Goal: Entertainment & Leisure: Consume media (video, audio)

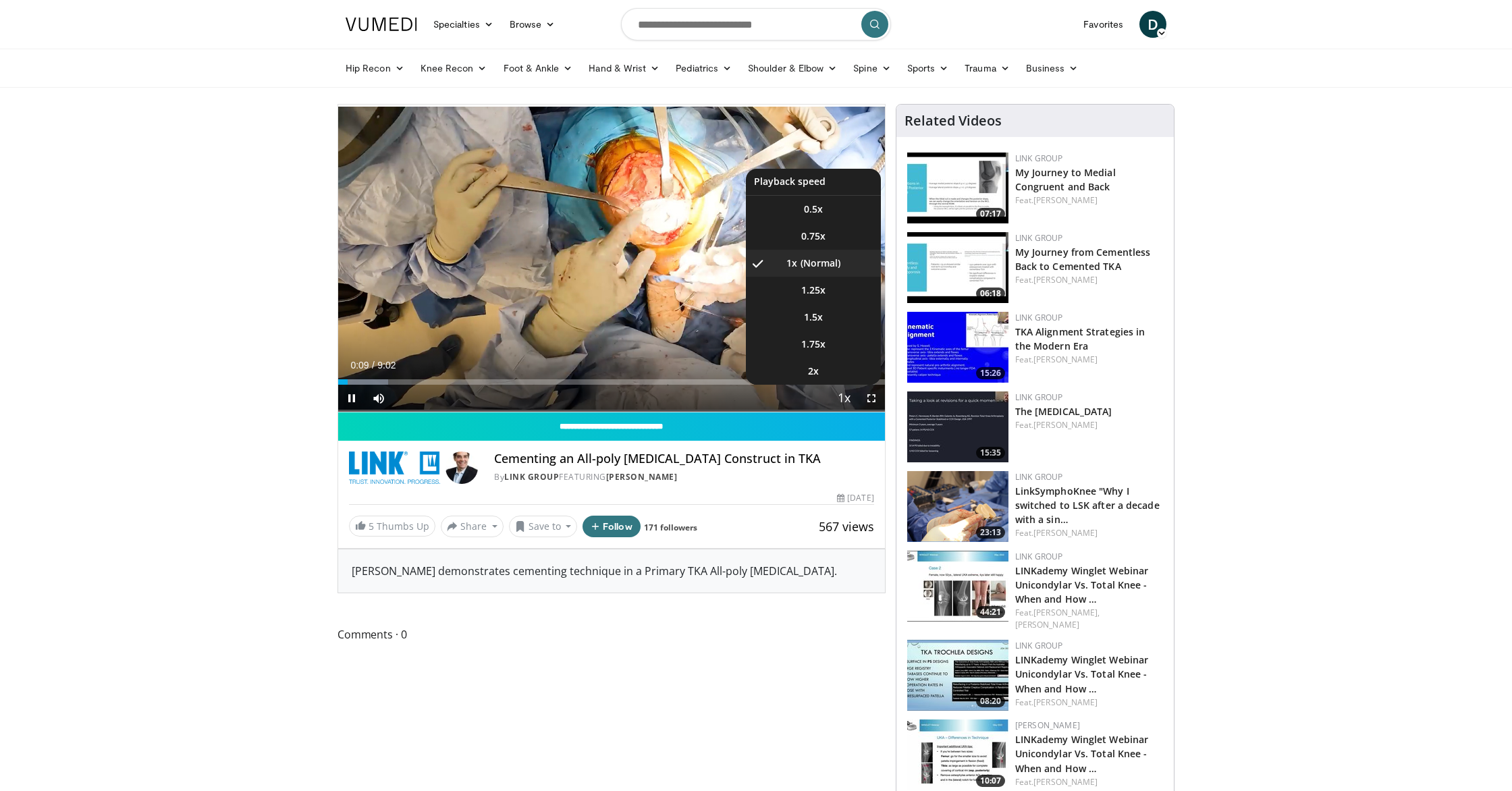
click at [841, 397] on span "Video Player" at bounding box center [844, 399] width 19 height 27
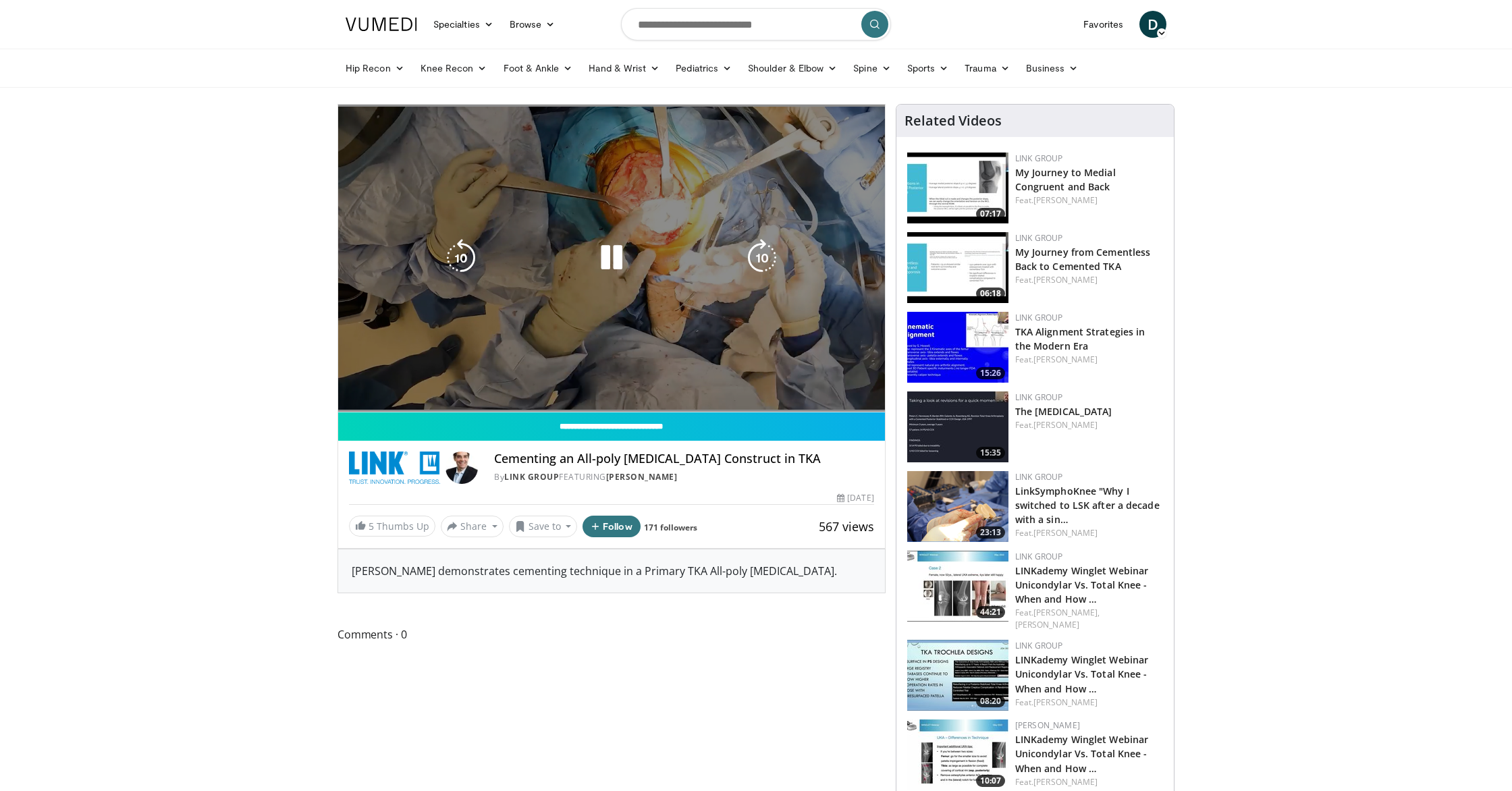
click at [842, 396] on div "10 seconds Tap to unmute" at bounding box center [611, 257] width 546 height 307
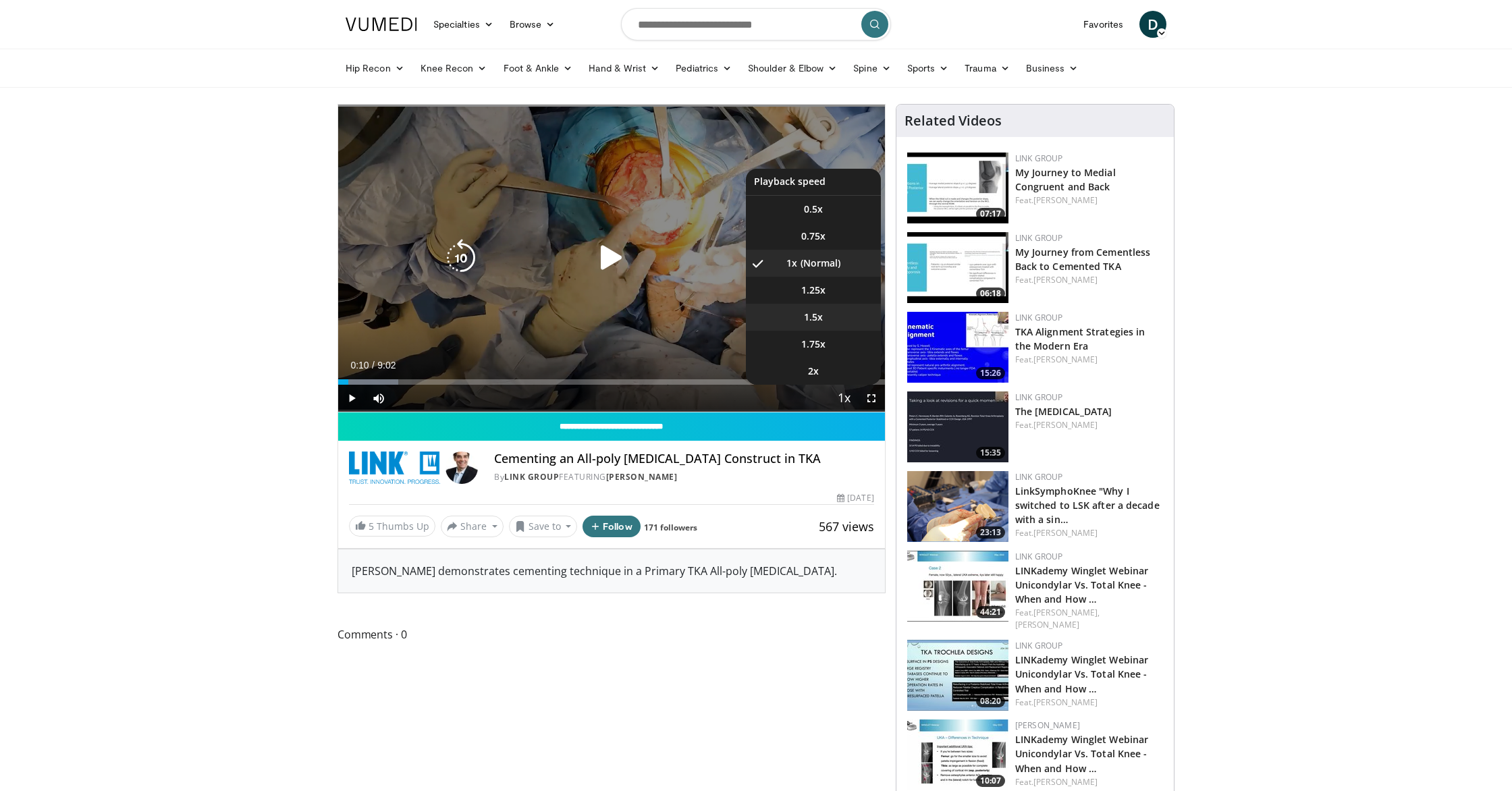
click at [823, 323] on li "1.5x" at bounding box center [813, 317] width 135 height 27
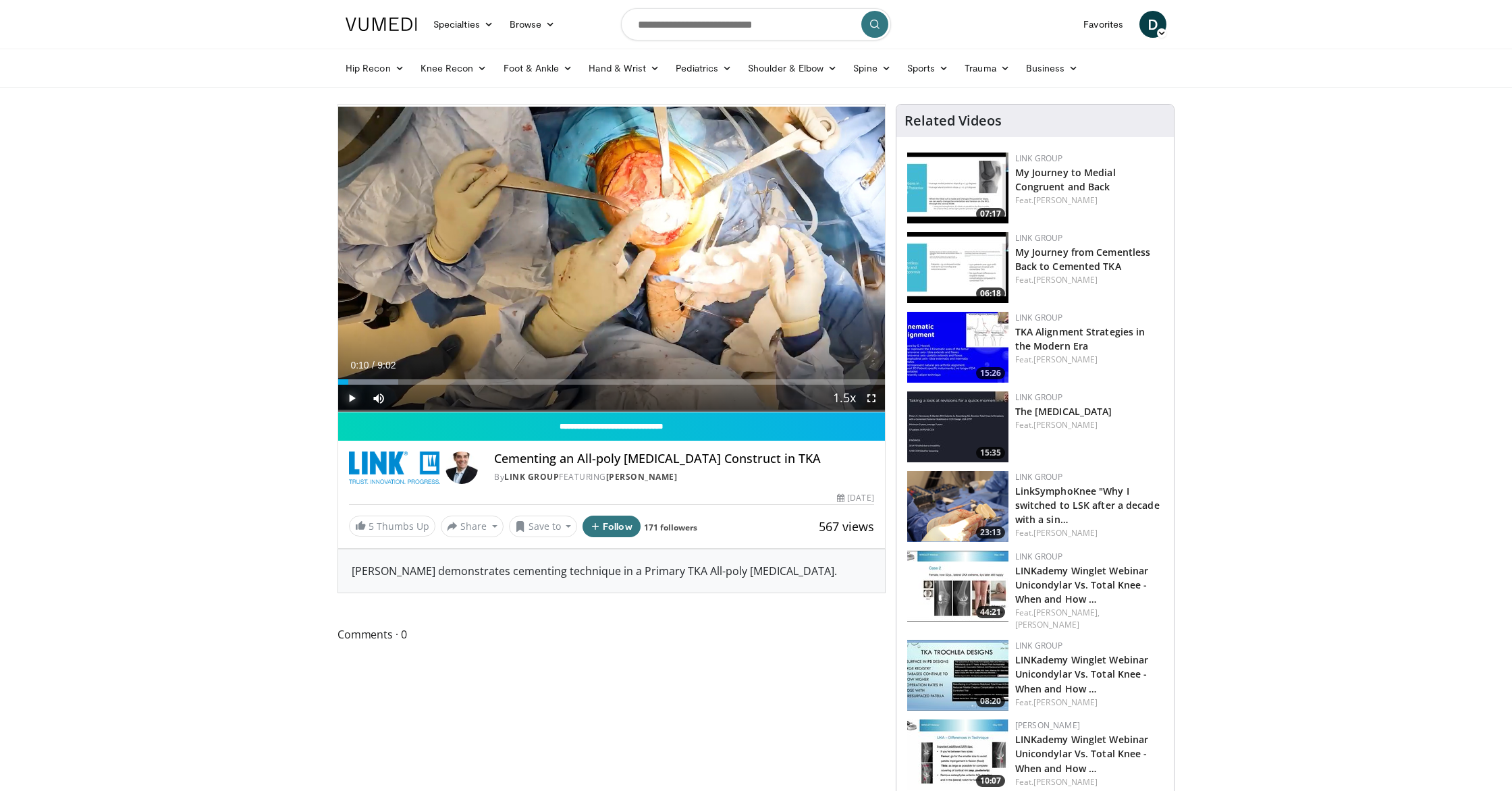
click at [348, 399] on span "Video Player" at bounding box center [352, 399] width 27 height 27
click at [875, 400] on span "Video Player" at bounding box center [872, 399] width 27 height 27
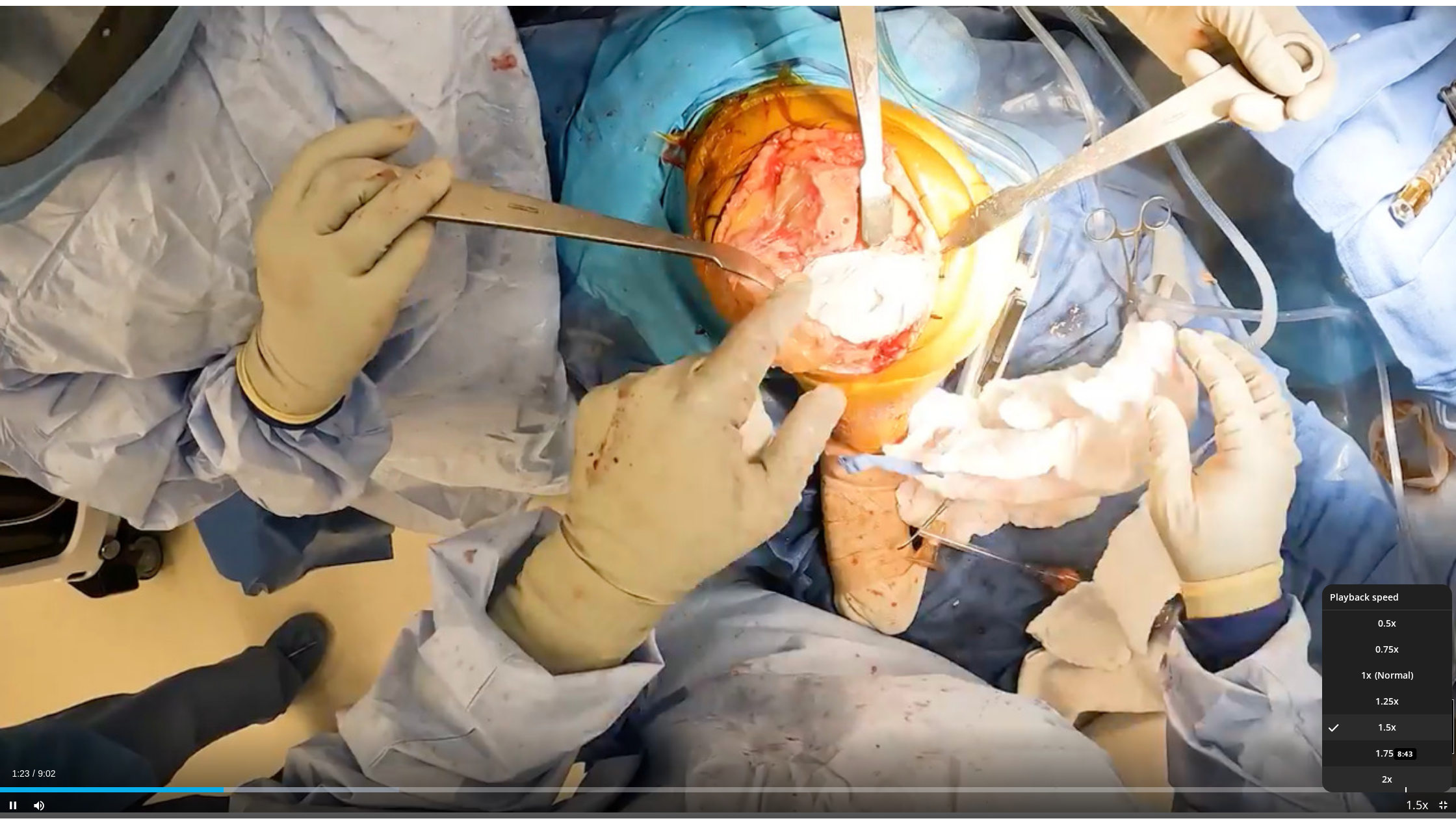
click at [1248, 644] on li "2x" at bounding box center [1386, 779] width 130 height 26
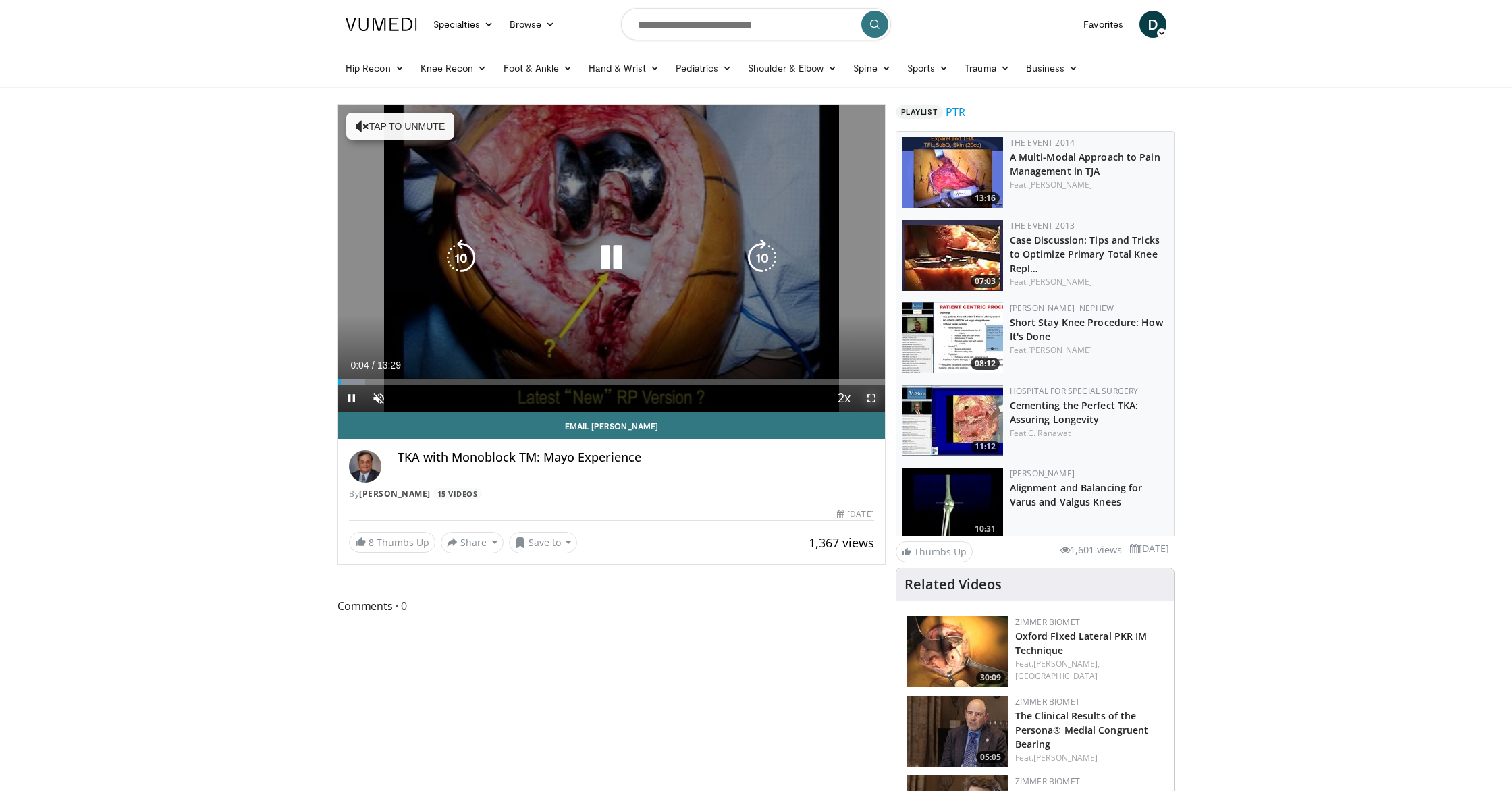
drag, startPoint x: 874, startPoint y: 396, endPoint x: 873, endPoint y: 455, distance: 59.0
click at [874, 396] on span "Video Player" at bounding box center [872, 399] width 27 height 27
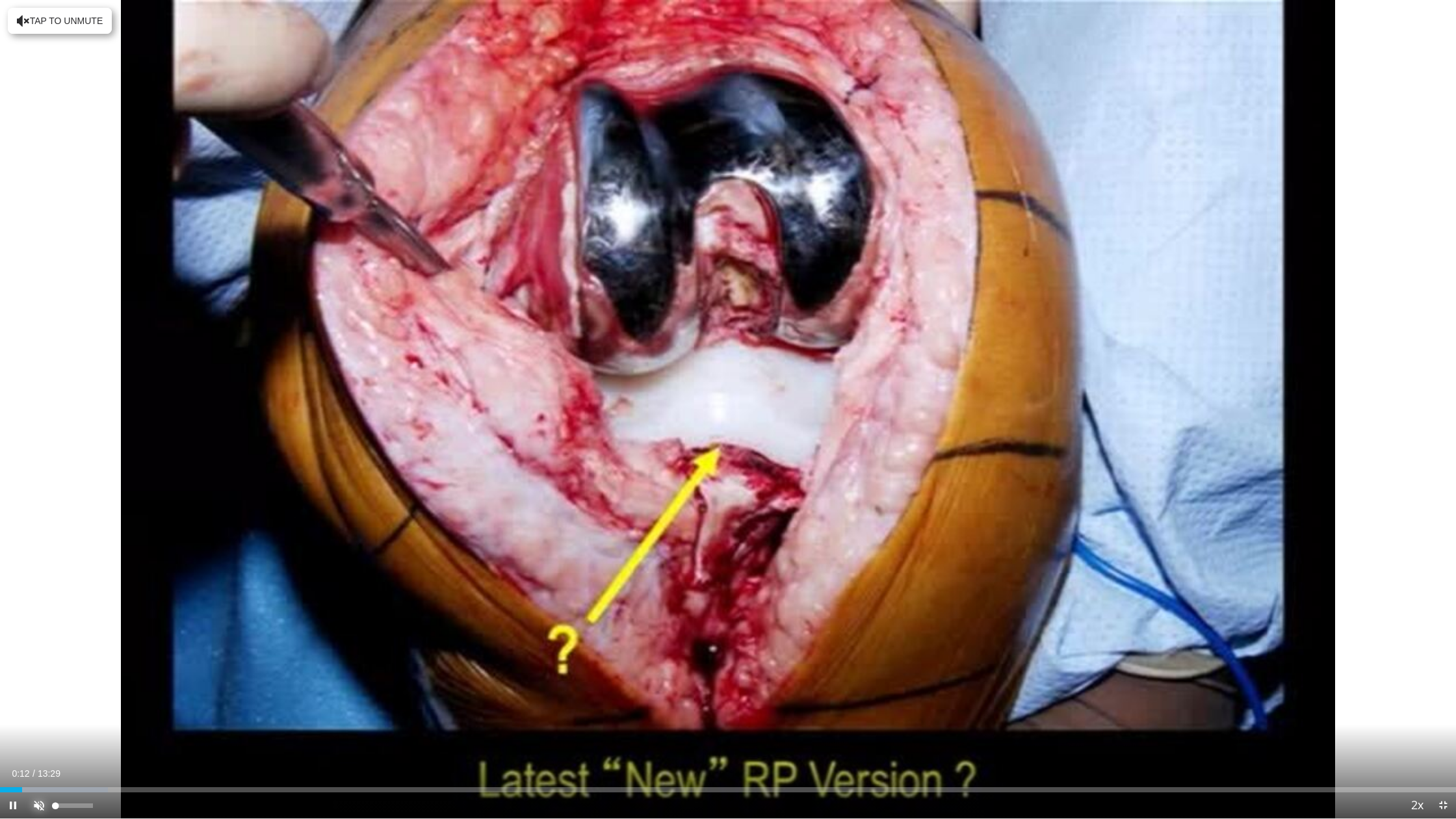
click at [34, 761] on span "Video Player" at bounding box center [39, 805] width 26 height 26
drag, startPoint x: 93, startPoint y: 804, endPoint x: 100, endPoint y: 804, distance: 7.0
click at [100, 761] on div "Mute 100%" at bounding box center [72, 805] width 91 height 26
